Goal: Task Accomplishment & Management: Complete application form

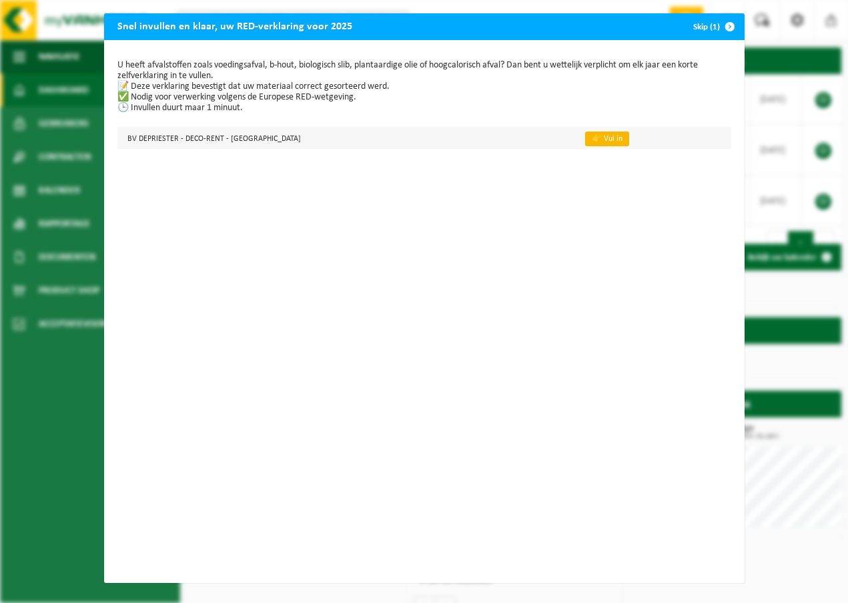
click at [585, 140] on link "👉 Vul in" at bounding box center [607, 138] width 44 height 15
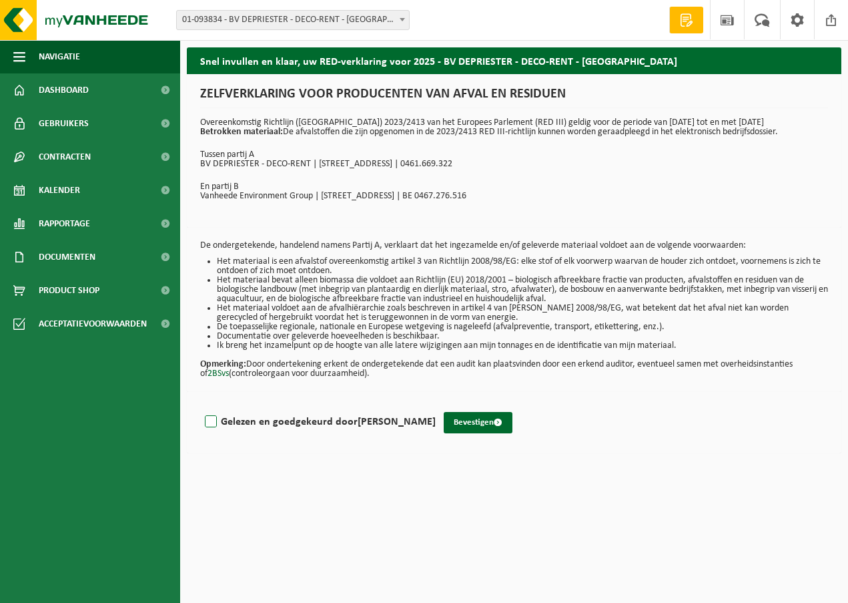
click at [211, 421] on label "Gelezen en goedgekeurd door CHRISTINE COETSIER" at bounding box center [319, 422] width 234 height 20
click at [436, 405] on input "Gelezen en goedgekeurd door CHRISTINE COETSIER" at bounding box center [436, 404] width 1 height 1
checkbox input "true"
click at [472, 414] on button "Bevestigen" at bounding box center [478, 422] width 69 height 21
